Goal: Task Accomplishment & Management: Use online tool/utility

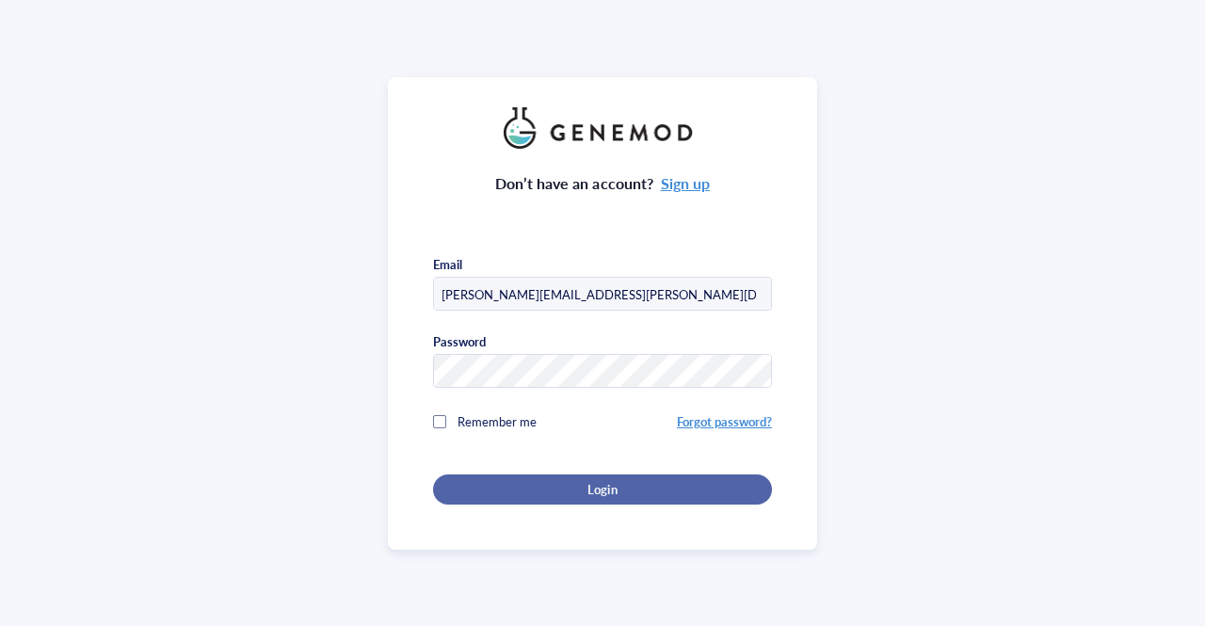
click at [511, 489] on div "Login" at bounding box center [602, 489] width 279 height 17
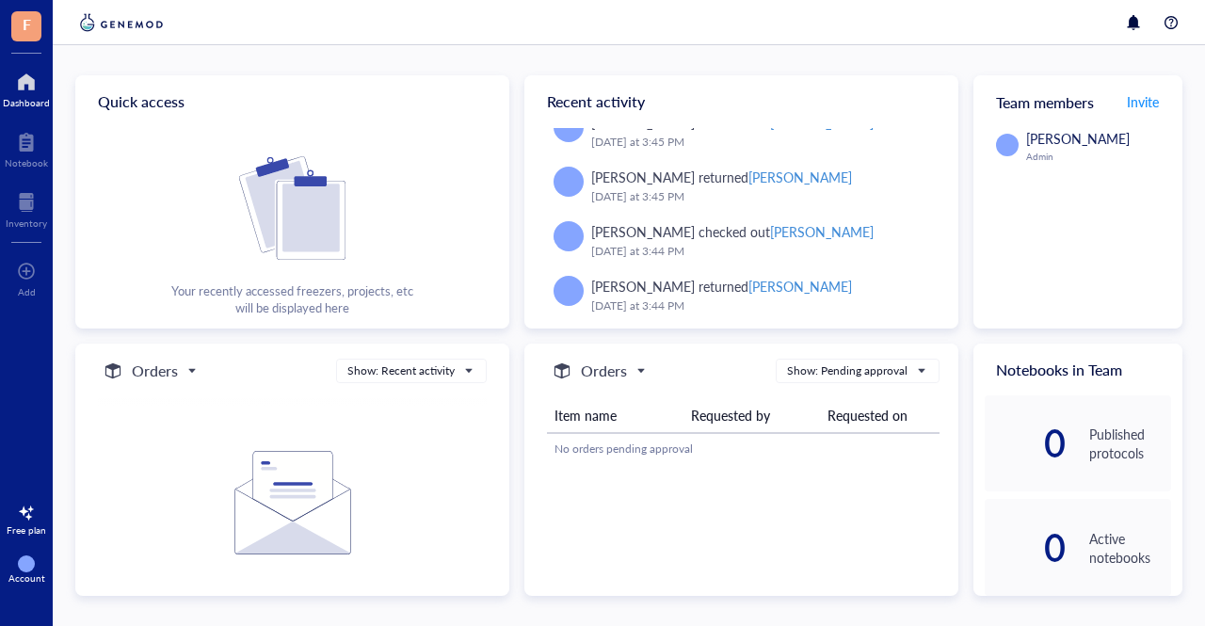
scroll to position [269, 0]
click at [141, 375] on h5 "Orders" at bounding box center [155, 371] width 46 height 23
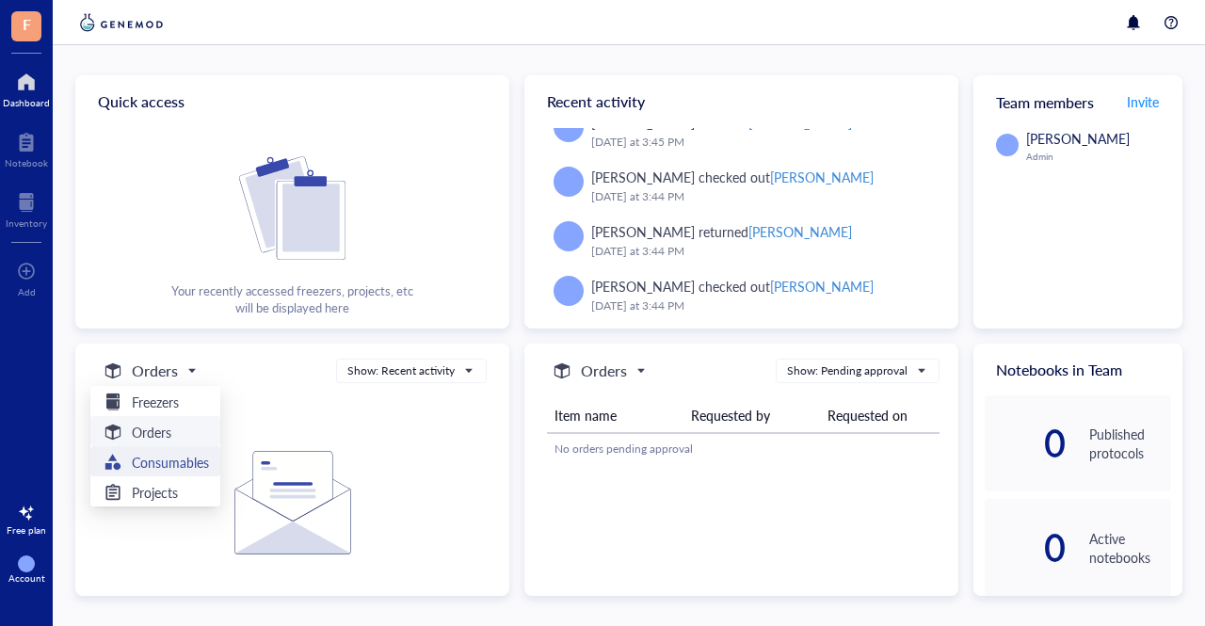
click at [155, 464] on h5 "Consumables" at bounding box center [170, 462] width 77 height 21
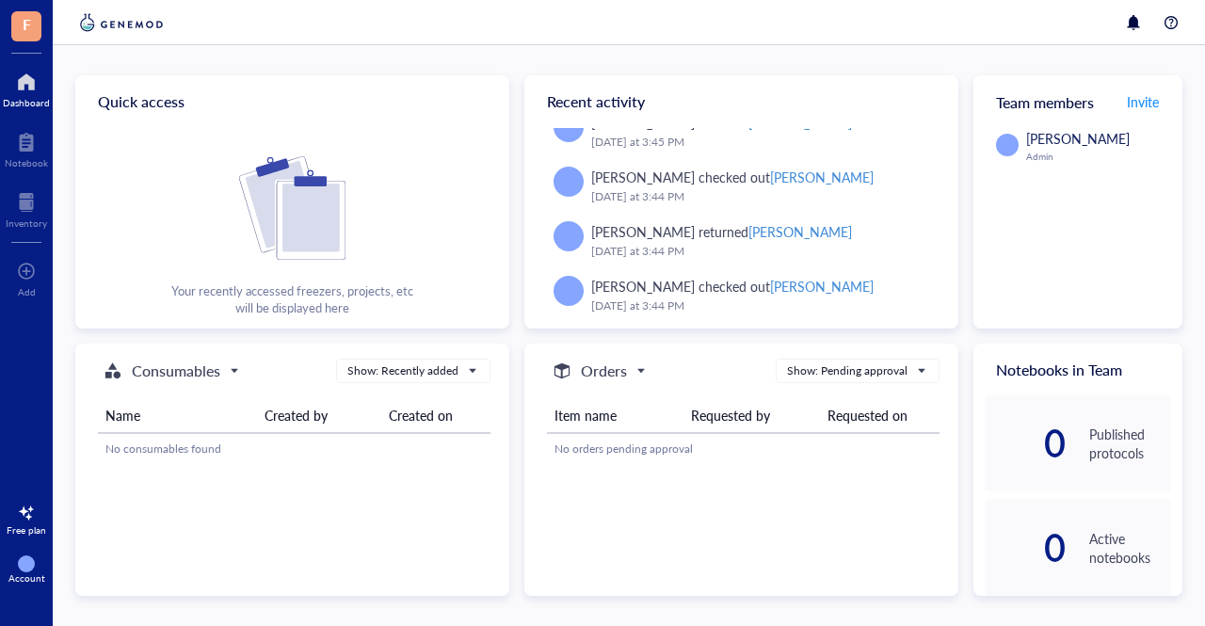
click at [153, 462] on td "No consumables found" at bounding box center [294, 449] width 393 height 30
click at [853, 373] on div "Show: Pending approval" at bounding box center [847, 371] width 121 height 17
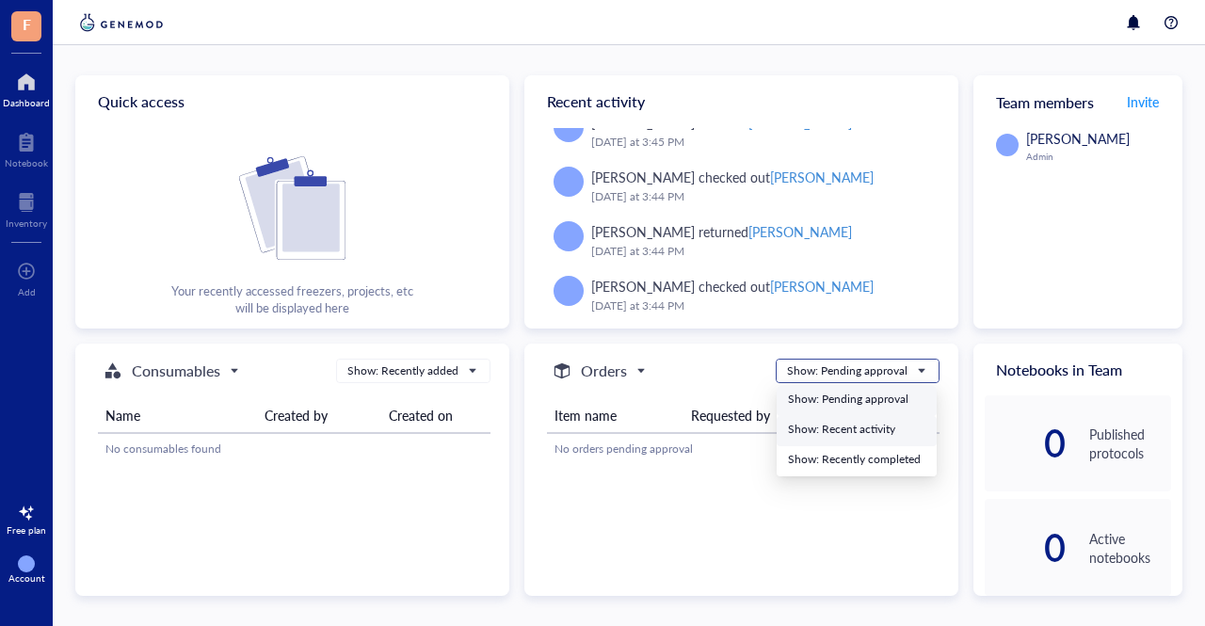
click at [800, 425] on div "Show: Recent activity" at bounding box center [856, 429] width 137 height 17
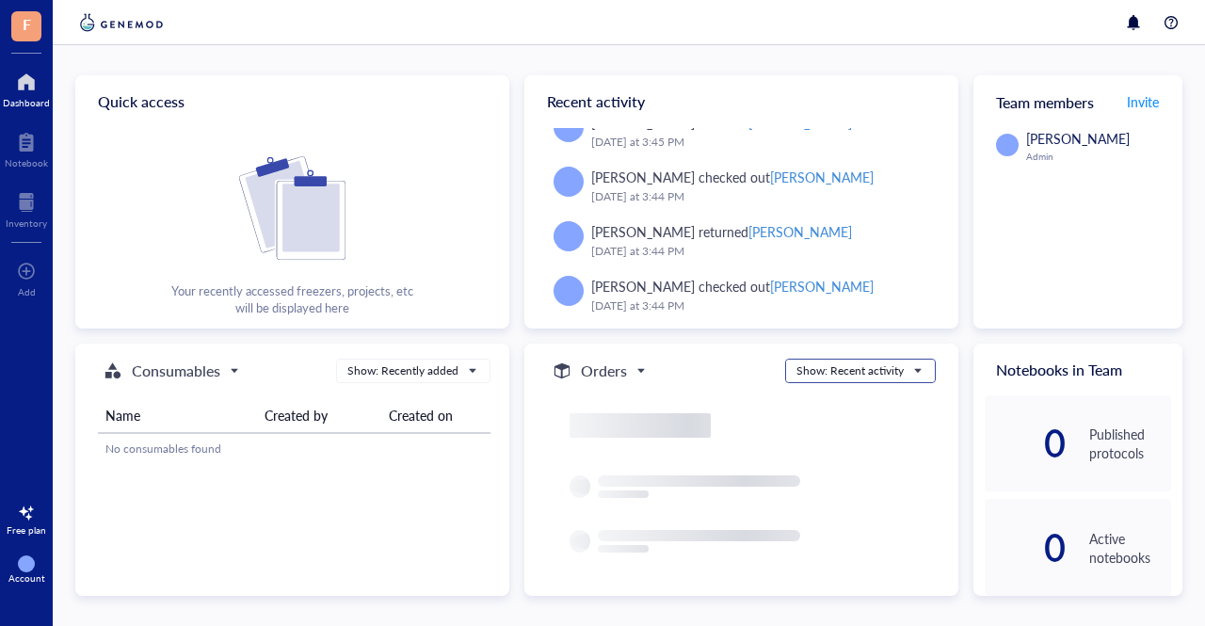
click at [800, 425] on div at bounding box center [753, 421] width 366 height 77
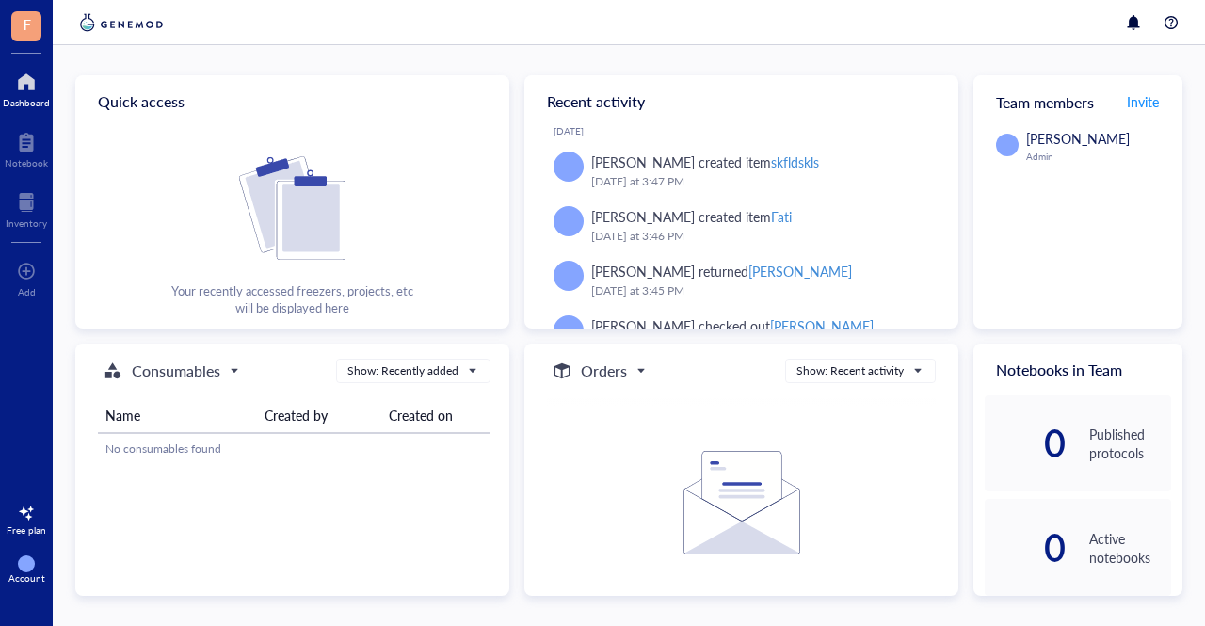
scroll to position [0, 0]
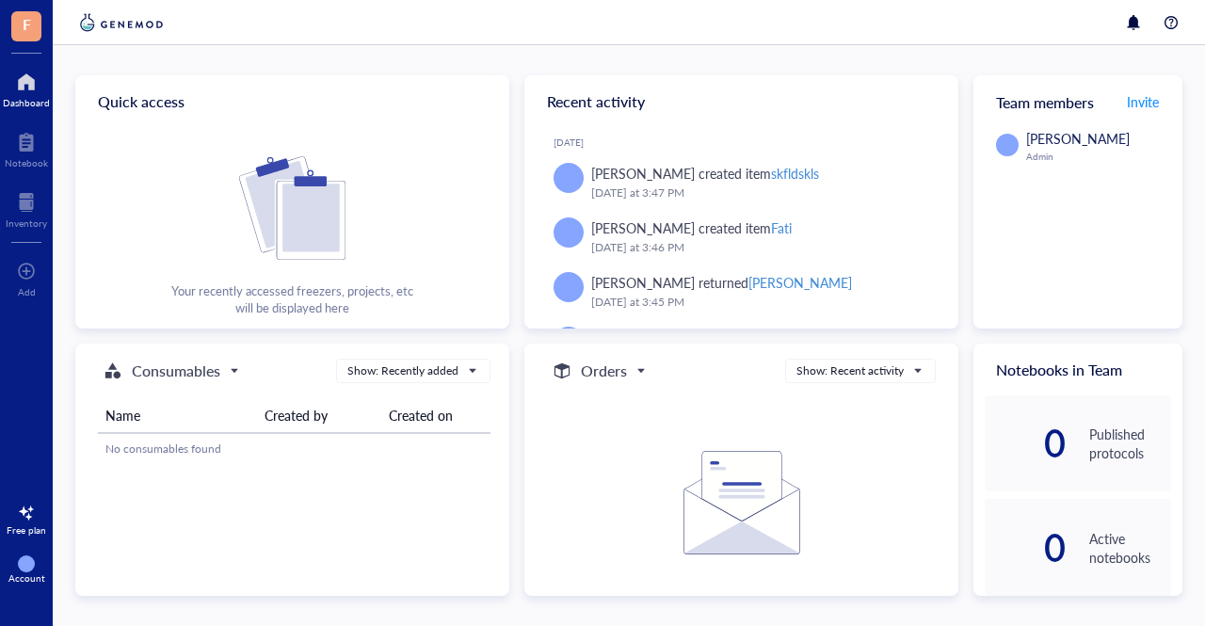
click at [23, 93] on div at bounding box center [26, 82] width 47 height 30
click at [32, 135] on div at bounding box center [26, 142] width 43 height 30
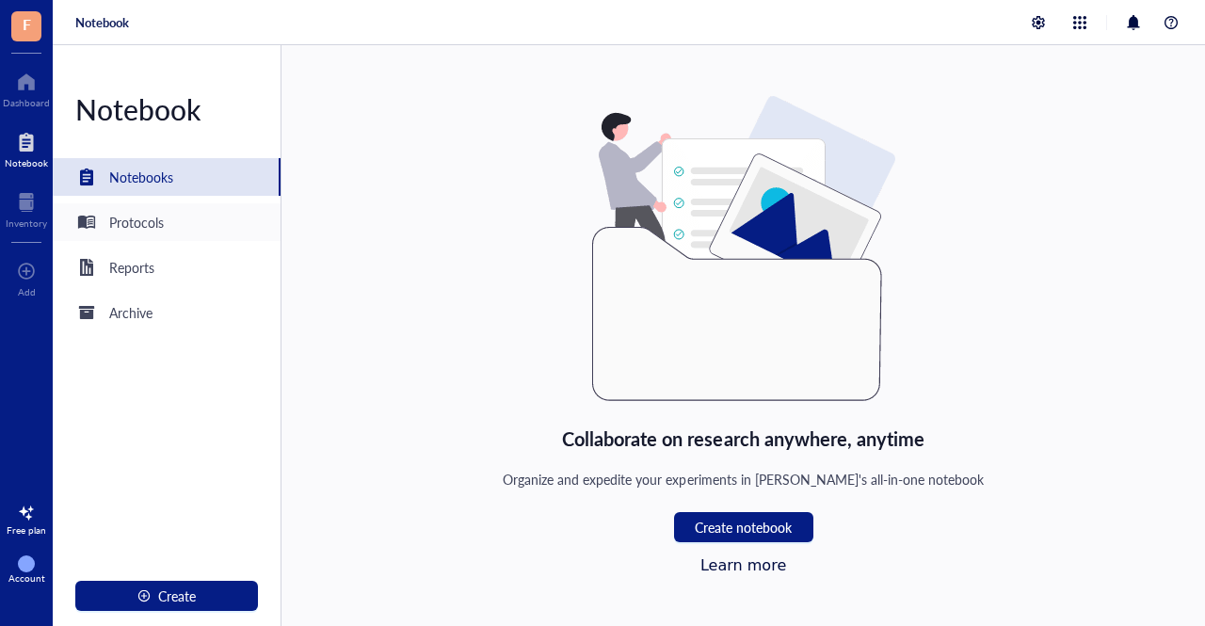
click at [153, 217] on div "Protocols" at bounding box center [136, 222] width 55 height 21
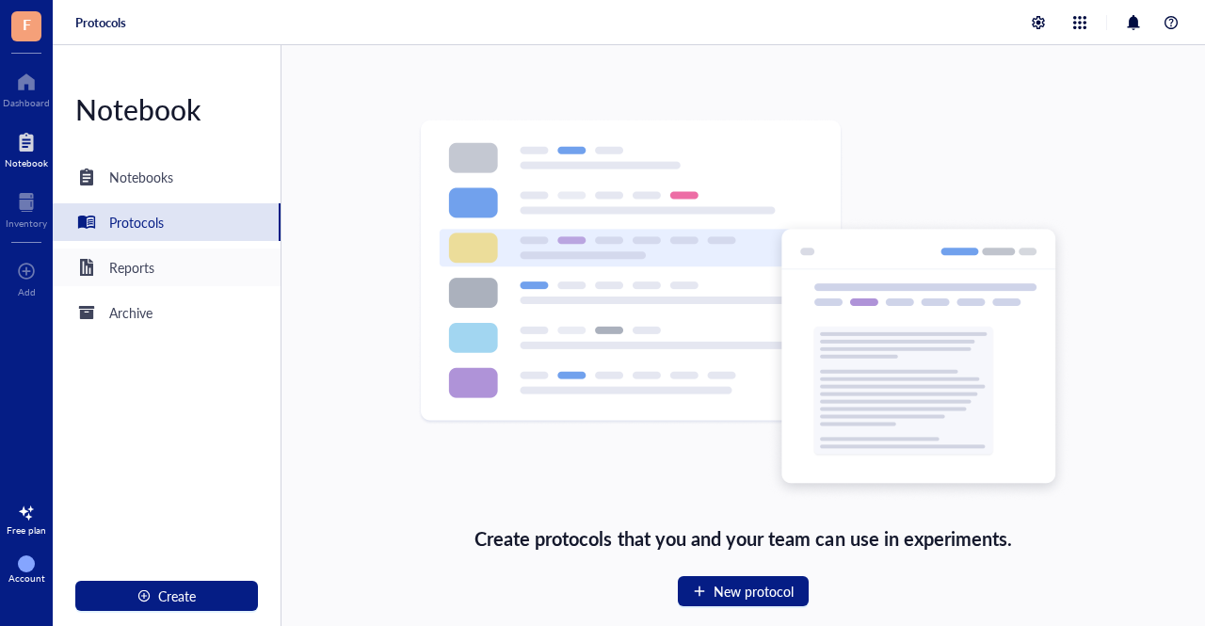
click at [161, 259] on div "Reports" at bounding box center [167, 268] width 228 height 38
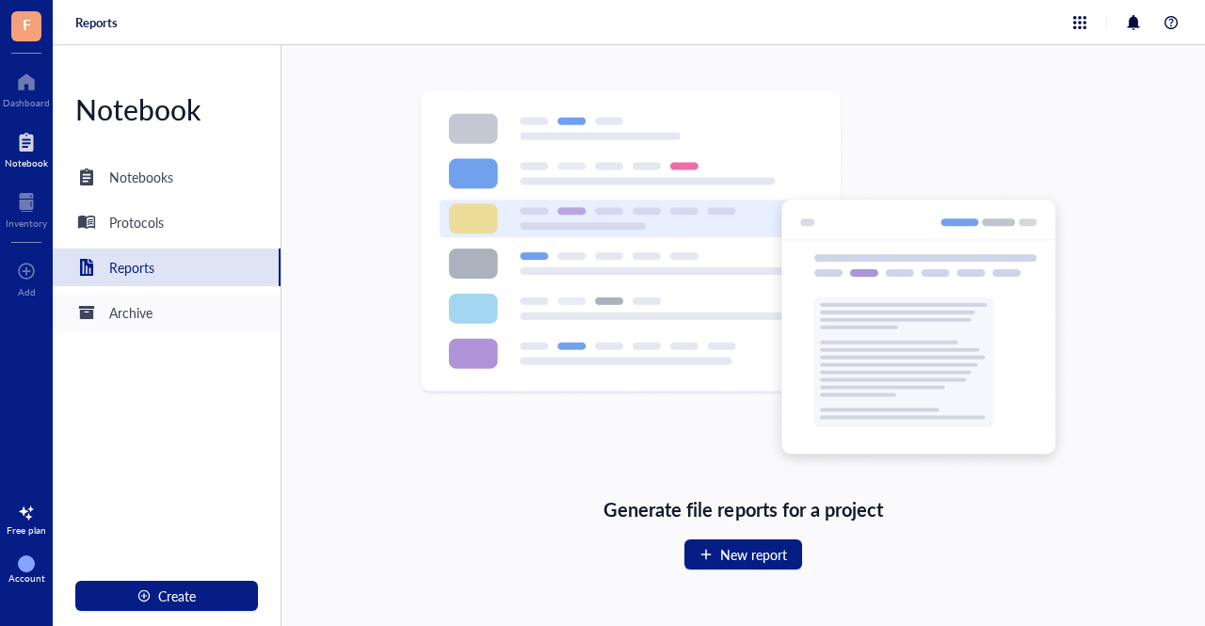
click at [162, 302] on div "Archive" at bounding box center [167, 313] width 228 height 38
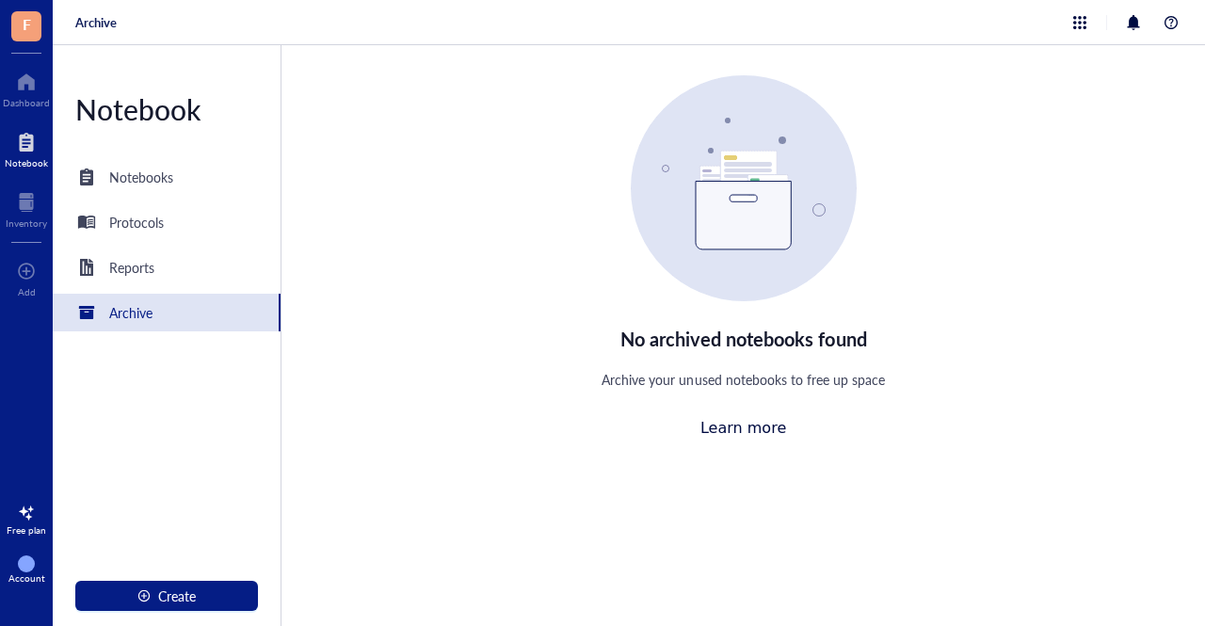
click at [24, 153] on div at bounding box center [26, 142] width 43 height 30
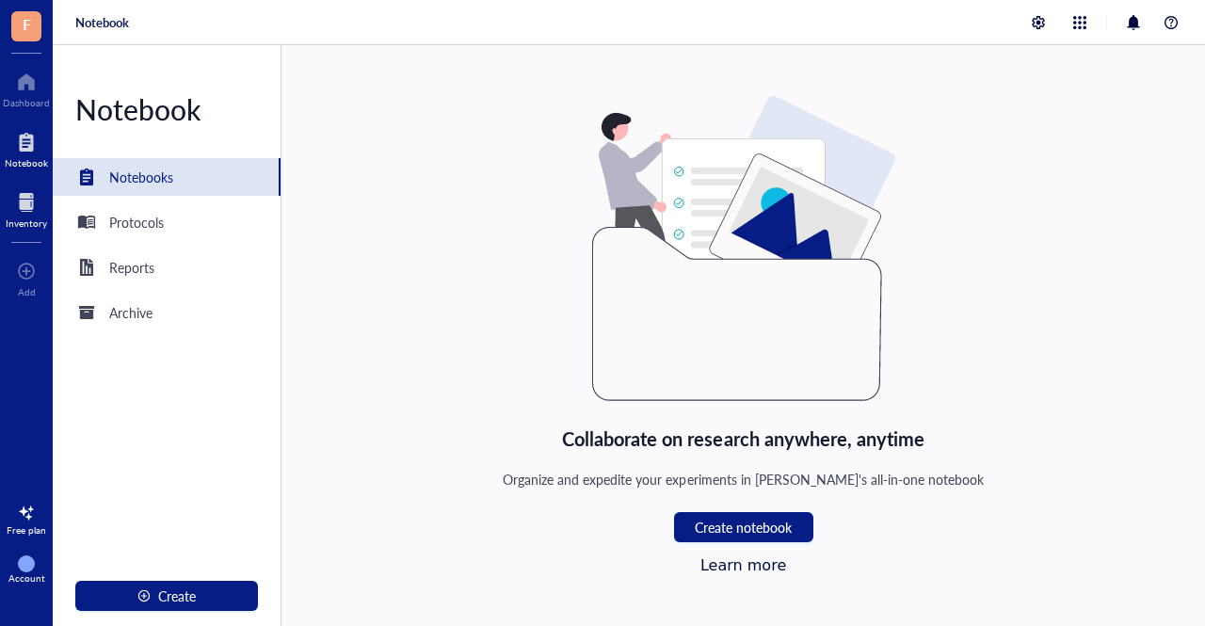
click at [40, 188] on div at bounding box center [26, 202] width 41 height 30
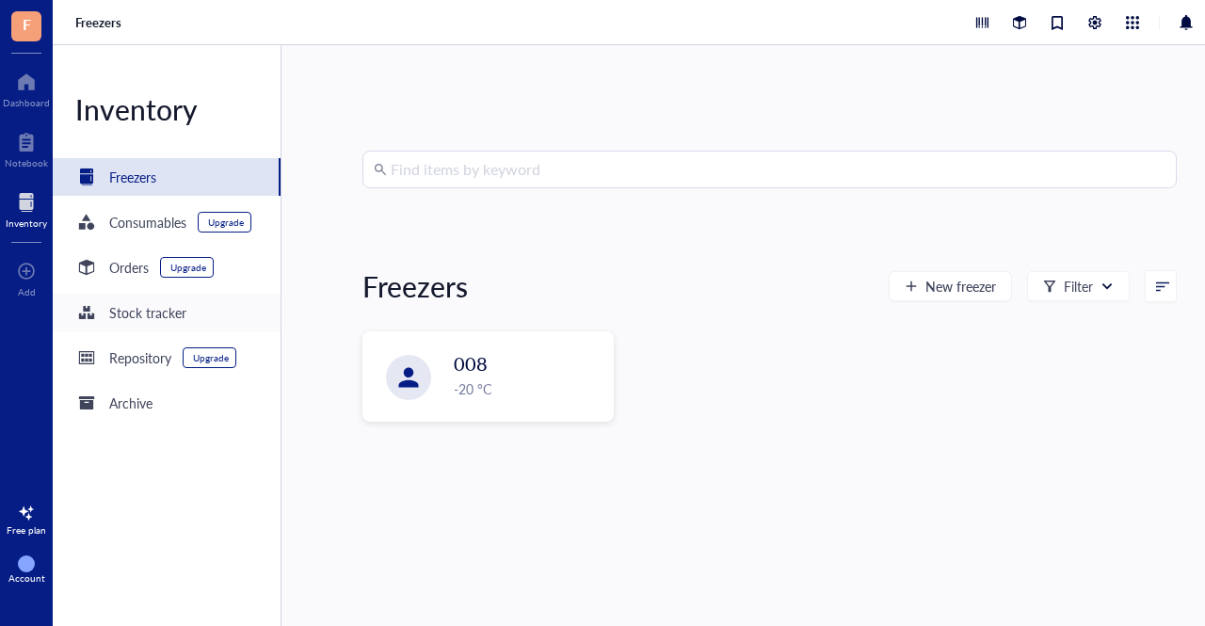
click at [170, 323] on div "Stock tracker" at bounding box center [130, 312] width 111 height 23
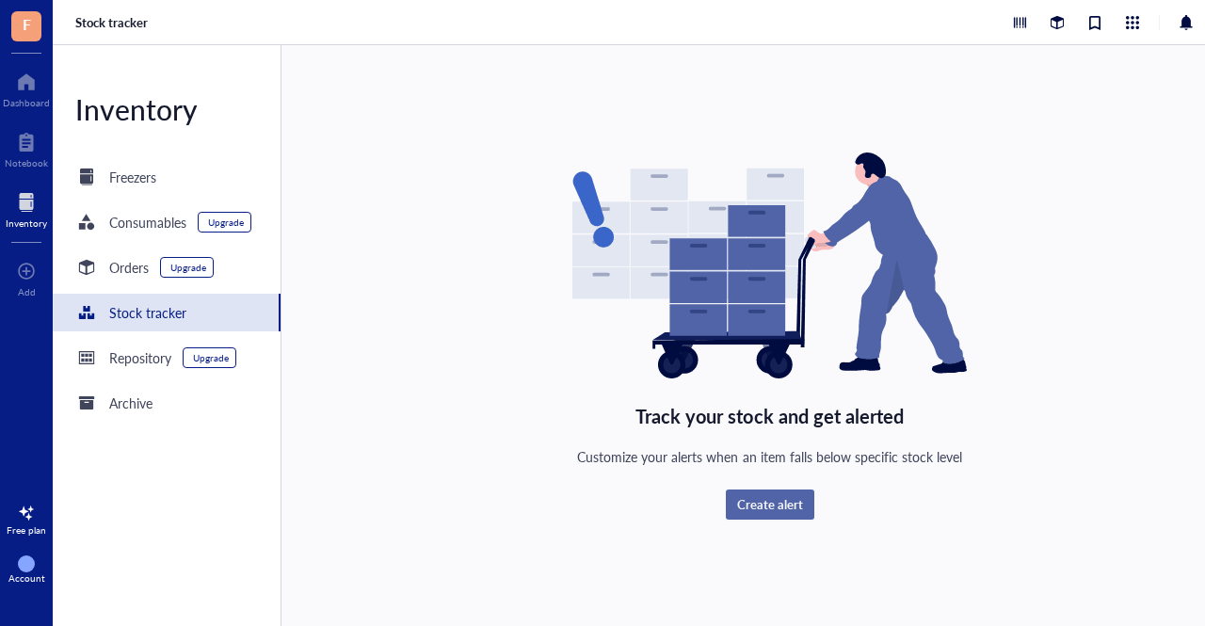
click at [782, 513] on button "Create alert" at bounding box center [770, 505] width 89 height 30
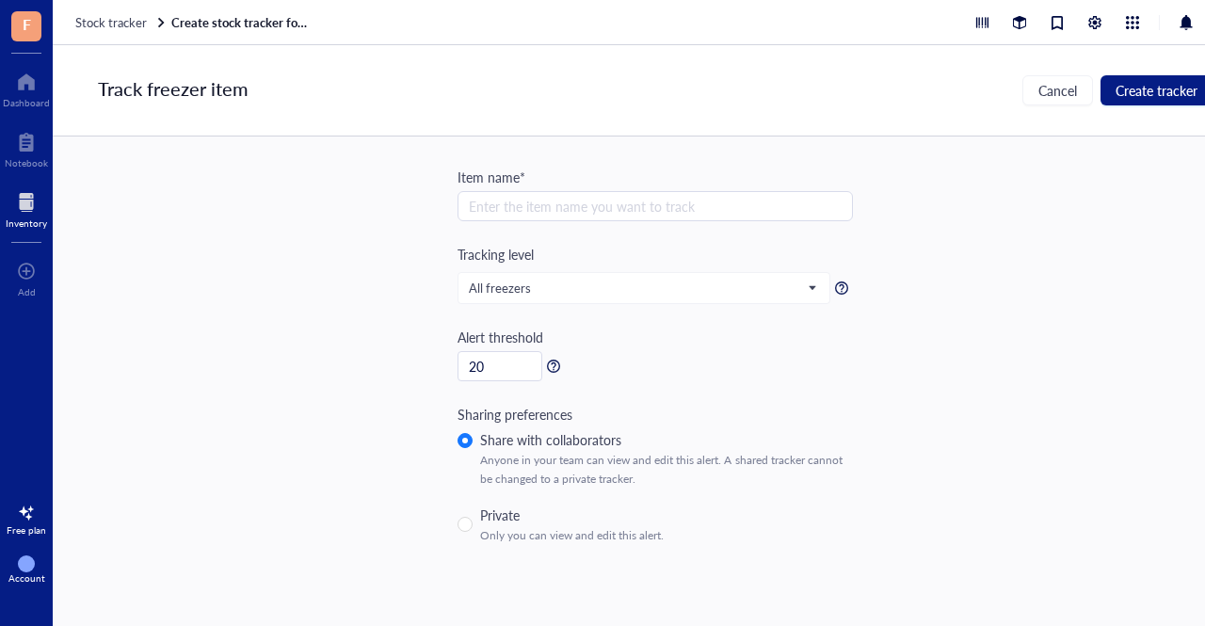
click at [629, 221] on div "Item name* Enter the item name you want to track Tracking level All freezers Al…" at bounding box center [655, 356] width 395 height 379
click at [609, 289] on span "All freezers" at bounding box center [642, 288] width 347 height 17
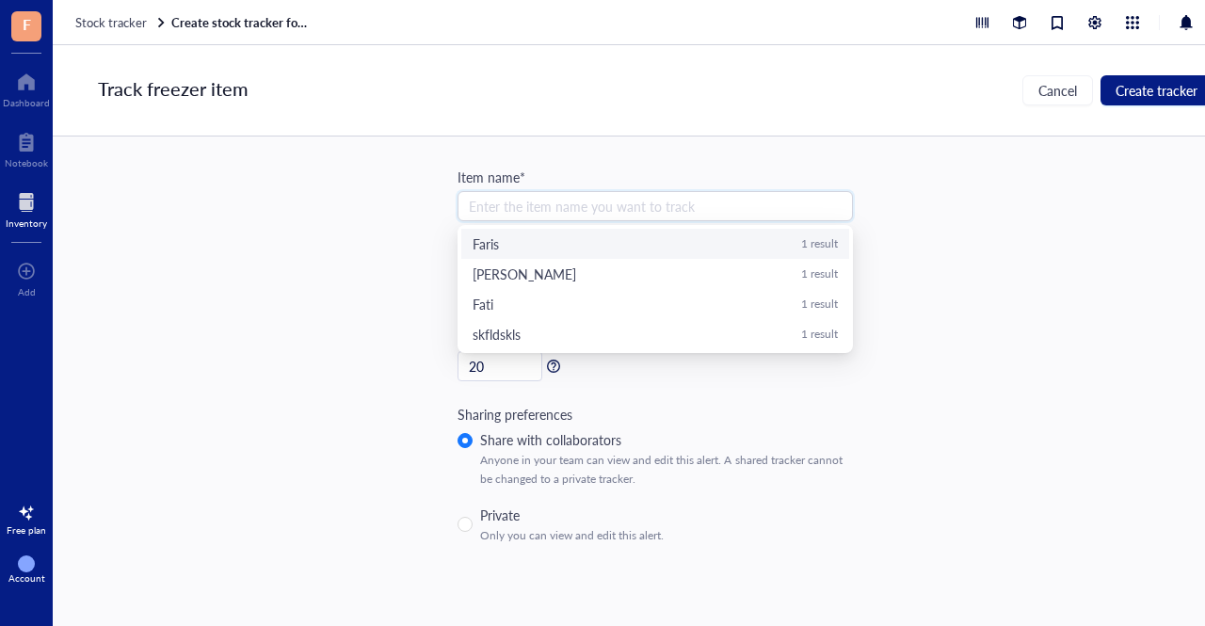
click at [605, 205] on input "search" at bounding box center [655, 206] width 373 height 28
click at [379, 337] on div "Track freezer item Cancel Create tracker Item name* Enter the item name you wan…" at bounding box center [655, 335] width 1205 height 581
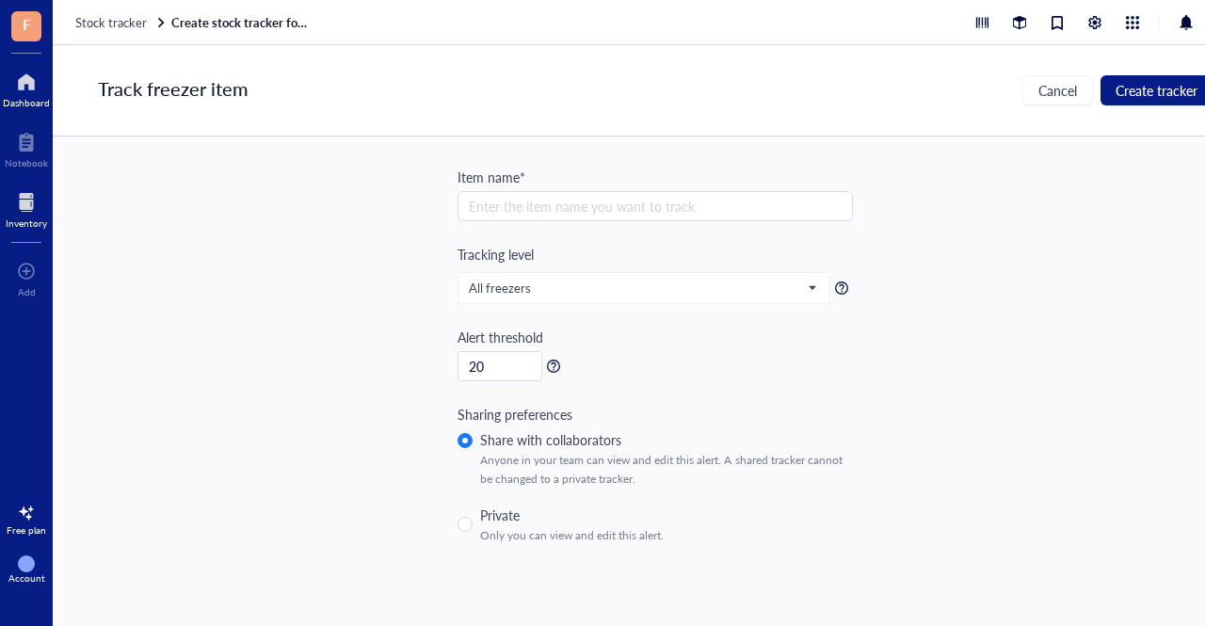
click at [23, 75] on div at bounding box center [26, 82] width 47 height 30
